Goal: Manage account settings

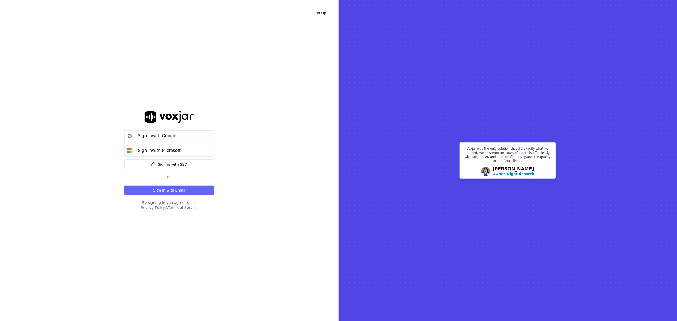
click at [170, 184] on div "Sign in with Email" at bounding box center [170, 188] width 90 height 11
click at [171, 192] on button "Sign in with Email" at bounding box center [170, 190] width 90 height 9
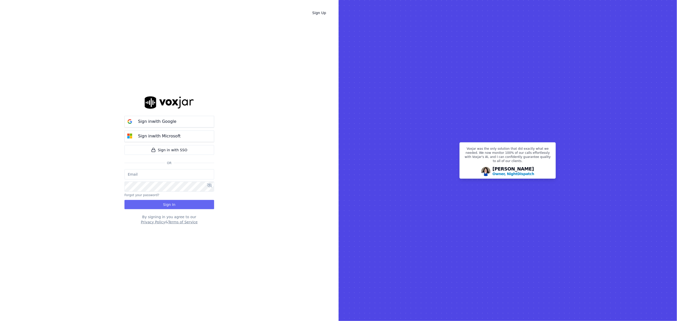
type input "[EMAIL_ADDRESS][DOMAIN_NAME]"
click at [166, 202] on button "Sign In" at bounding box center [170, 204] width 90 height 9
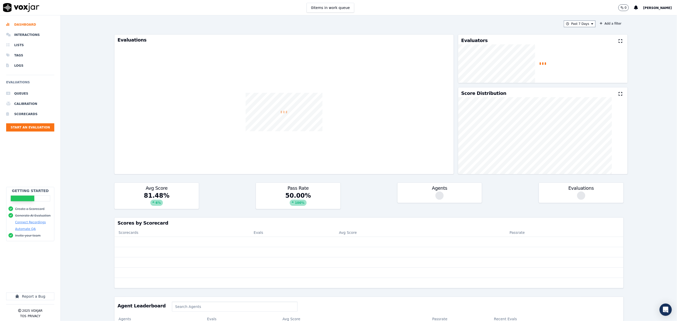
click at [662, 6] on span "Graham Smith" at bounding box center [657, 8] width 29 height 4
click at [635, 24] on div "Billing" at bounding box center [646, 25] width 55 height 8
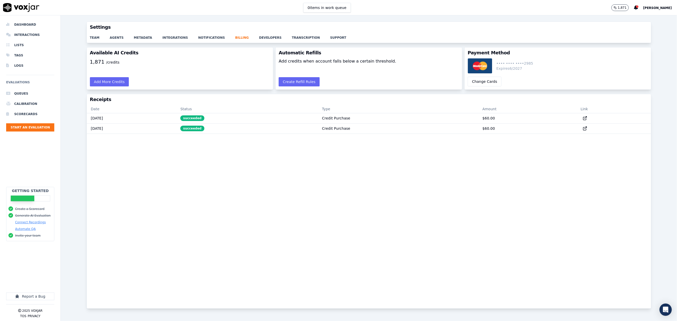
click at [656, 6] on span "Graham Smith" at bounding box center [657, 8] width 29 height 4
click at [647, 13] on div "Settings" at bounding box center [646, 17] width 55 height 8
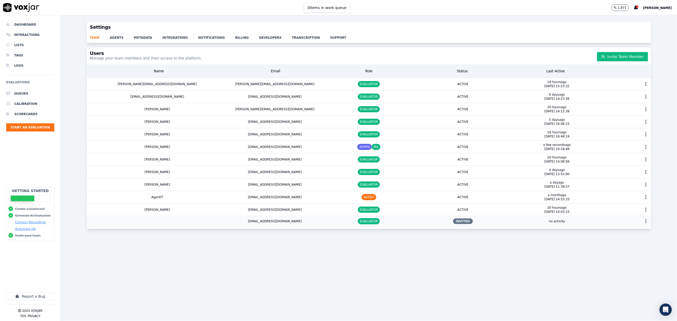
click at [510, 224] on div "no activity" at bounding box center [557, 221] width 94 height 10
drag, startPoint x: 510, startPoint y: 225, endPoint x: 504, endPoint y: 220, distance: 8.6
click at [510, 220] on div "no activity" at bounding box center [557, 221] width 94 height 10
click at [510, 221] on div "no activity" at bounding box center [557, 221] width 94 height 10
click at [644, 223] on icon "button" at bounding box center [646, 221] width 5 height 5
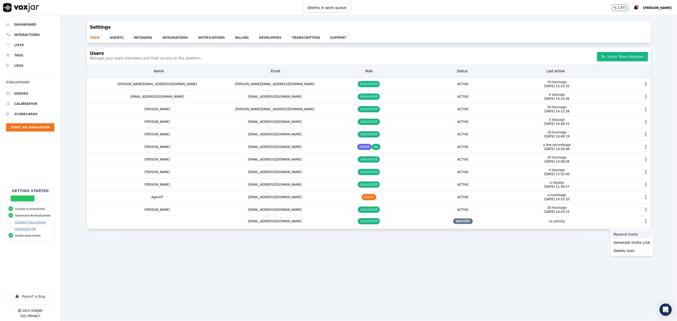
click at [629, 231] on div "Resend Invite" at bounding box center [632, 234] width 40 height 8
